Goal: Use online tool/utility: Utilize a website feature to perform a specific function

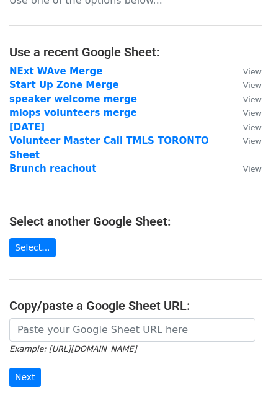
scroll to position [164, 0]
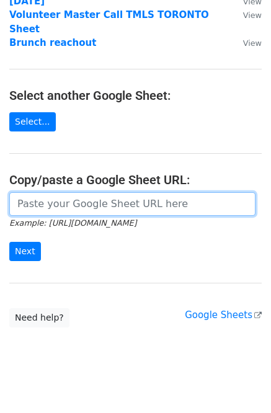
click at [168, 192] on input "url" at bounding box center [132, 204] width 246 height 24
paste input "[URL][DOMAIN_NAME]"
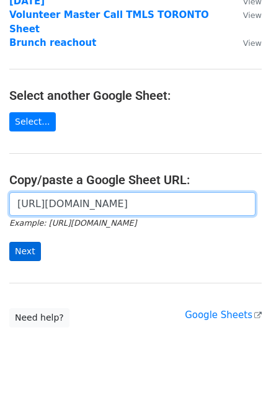
type input "[URL][DOMAIN_NAME]"
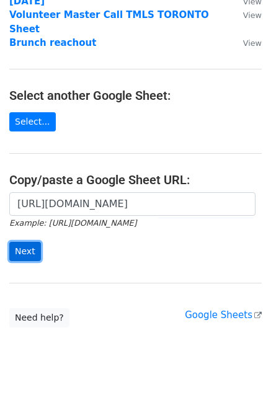
scroll to position [0, 0]
click at [38, 242] on input "Next" at bounding box center [25, 251] width 32 height 19
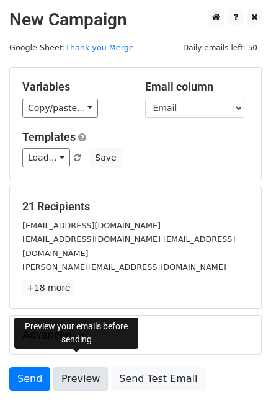
click at [80, 367] on link "Preview" at bounding box center [80, 379] width 55 height 24
